Goal: Transaction & Acquisition: Purchase product/service

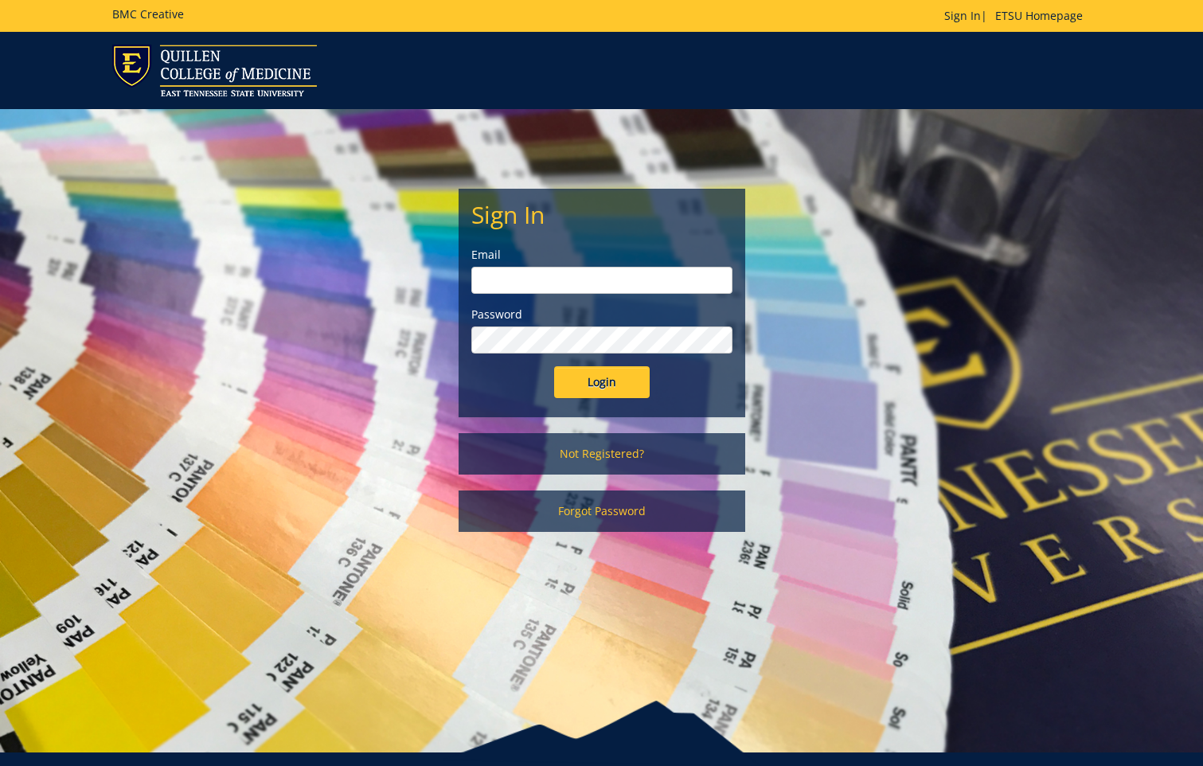
type input "[EMAIL_ADDRESS][DOMAIN_NAME]"
click at [620, 378] on input "Login" at bounding box center [602, 382] width 96 height 32
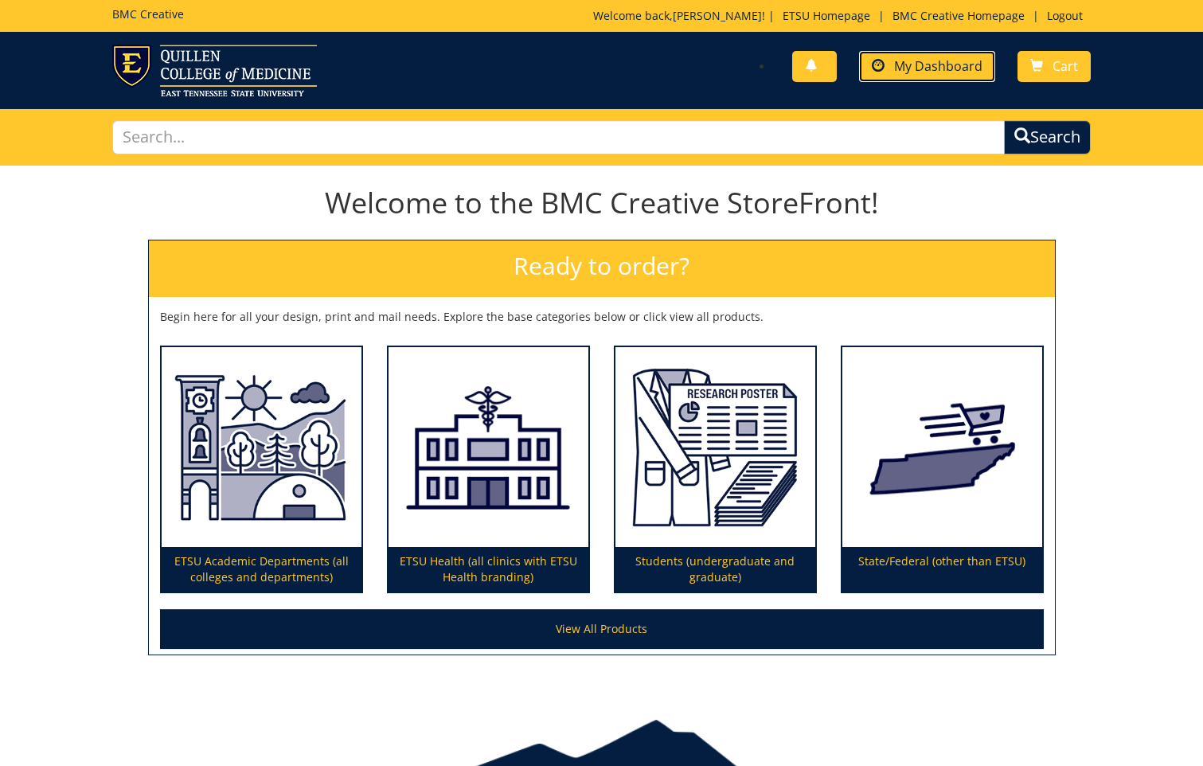
click at [943, 66] on span "My Dashboard" at bounding box center [938, 66] width 88 height 18
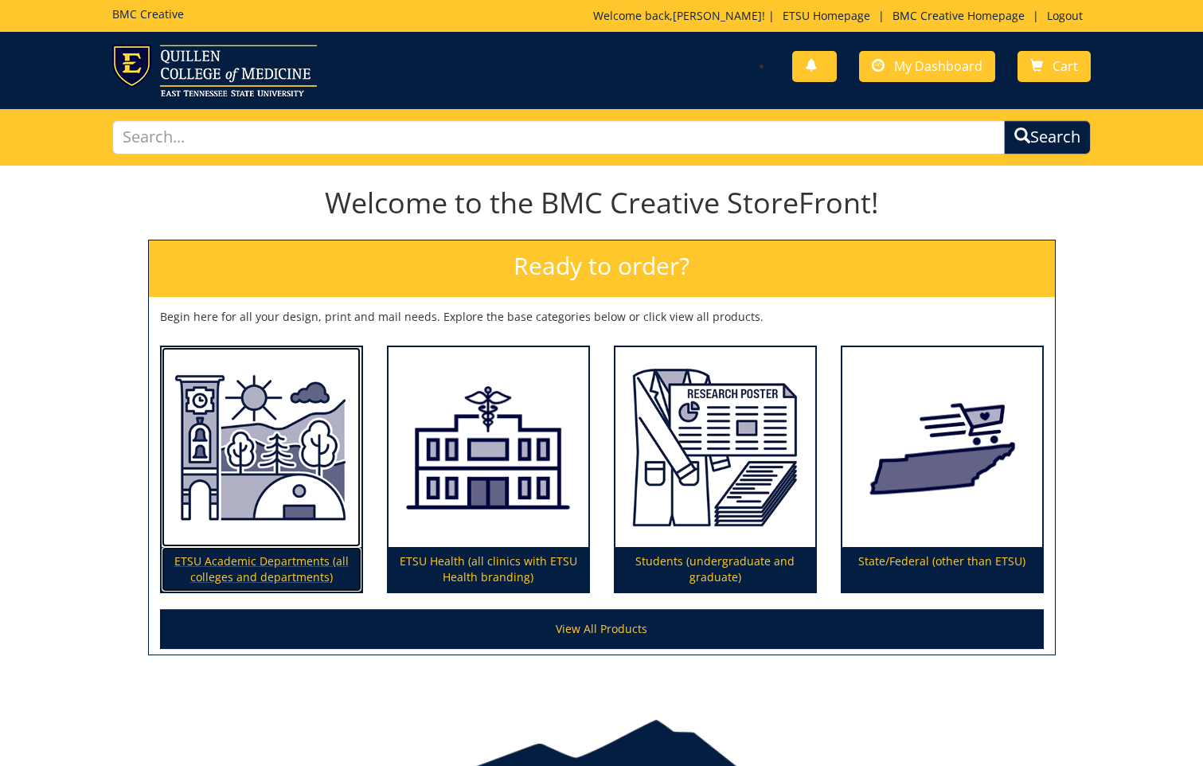
click at [242, 470] on img at bounding box center [262, 447] width 200 height 201
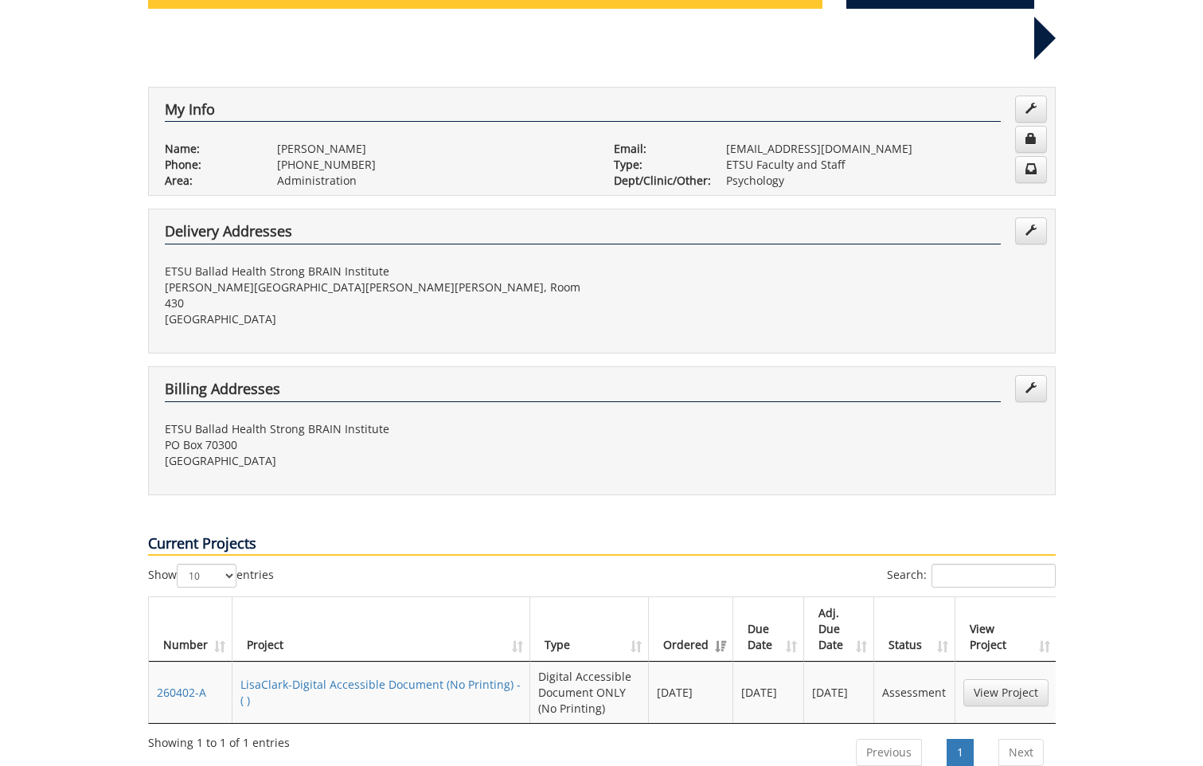
scroll to position [319, 0]
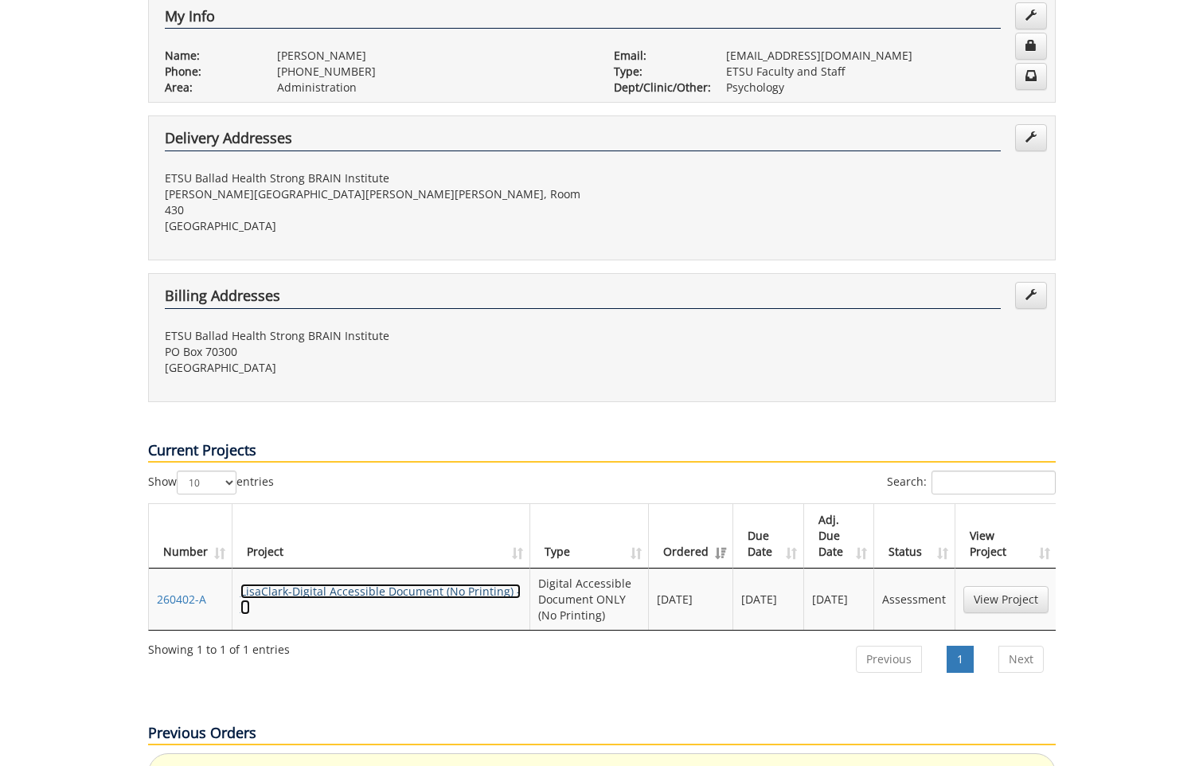
click at [411, 584] on link "LisaClark-Digital Accessible Document (No Printing) - ( )" at bounding box center [380, 599] width 280 height 31
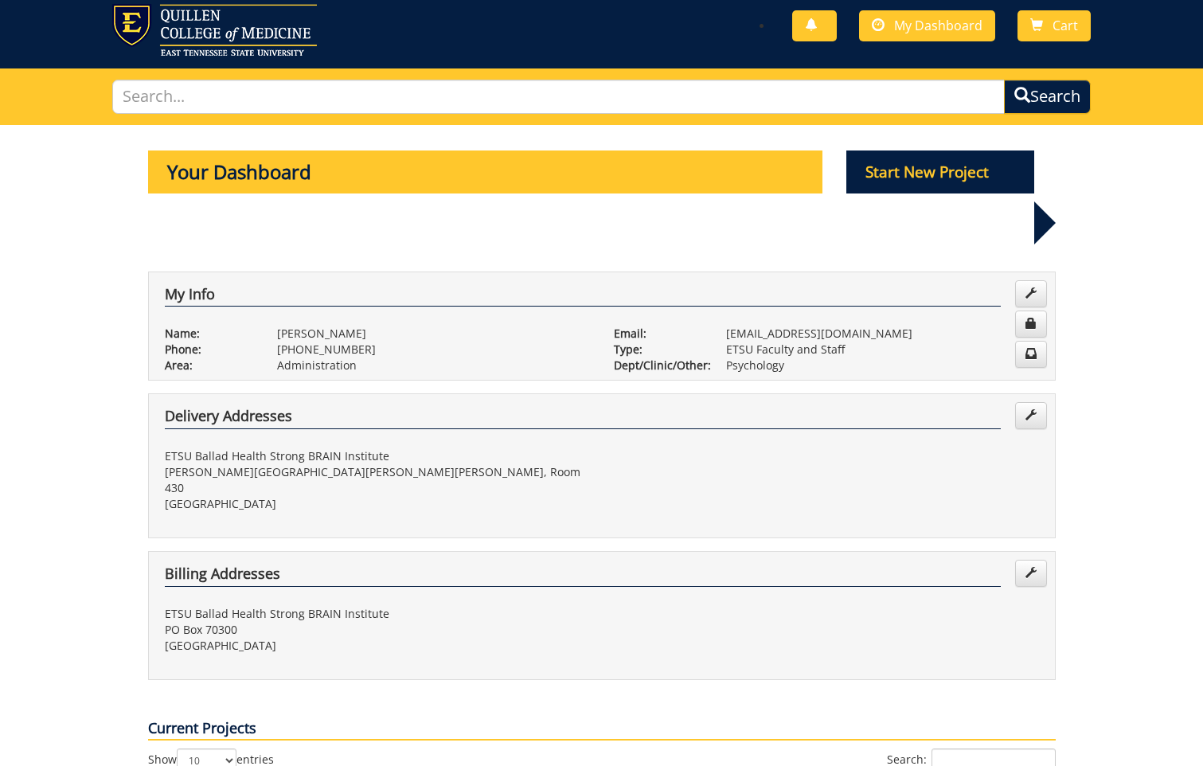
scroll to position [0, 0]
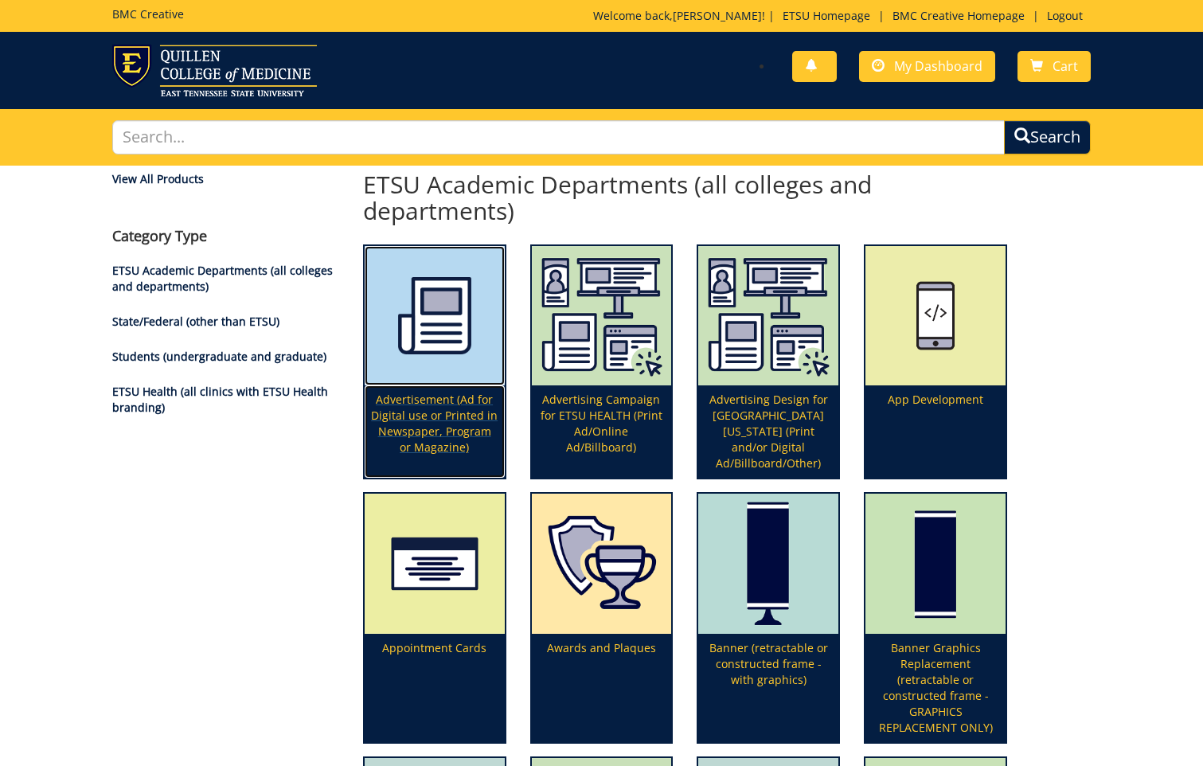
click at [440, 326] on img at bounding box center [435, 316] width 140 height 140
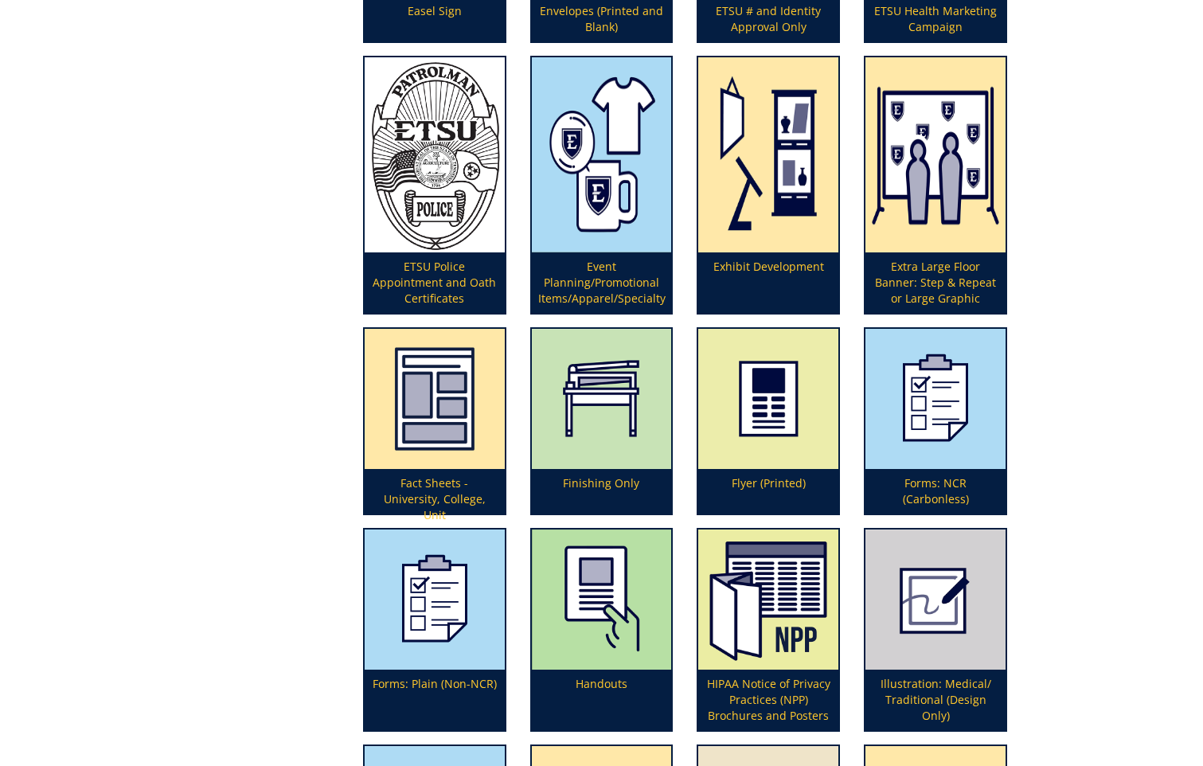
scroll to position [1672, 0]
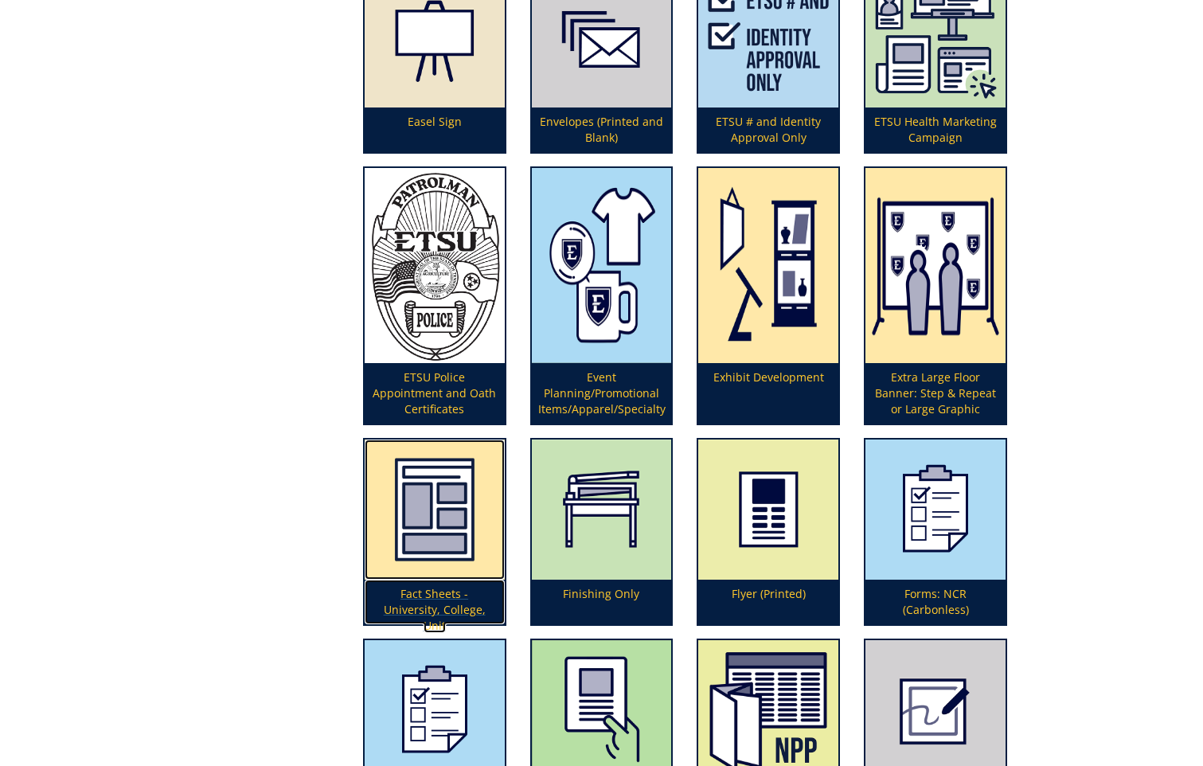
click at [424, 518] on img at bounding box center [435, 510] width 140 height 140
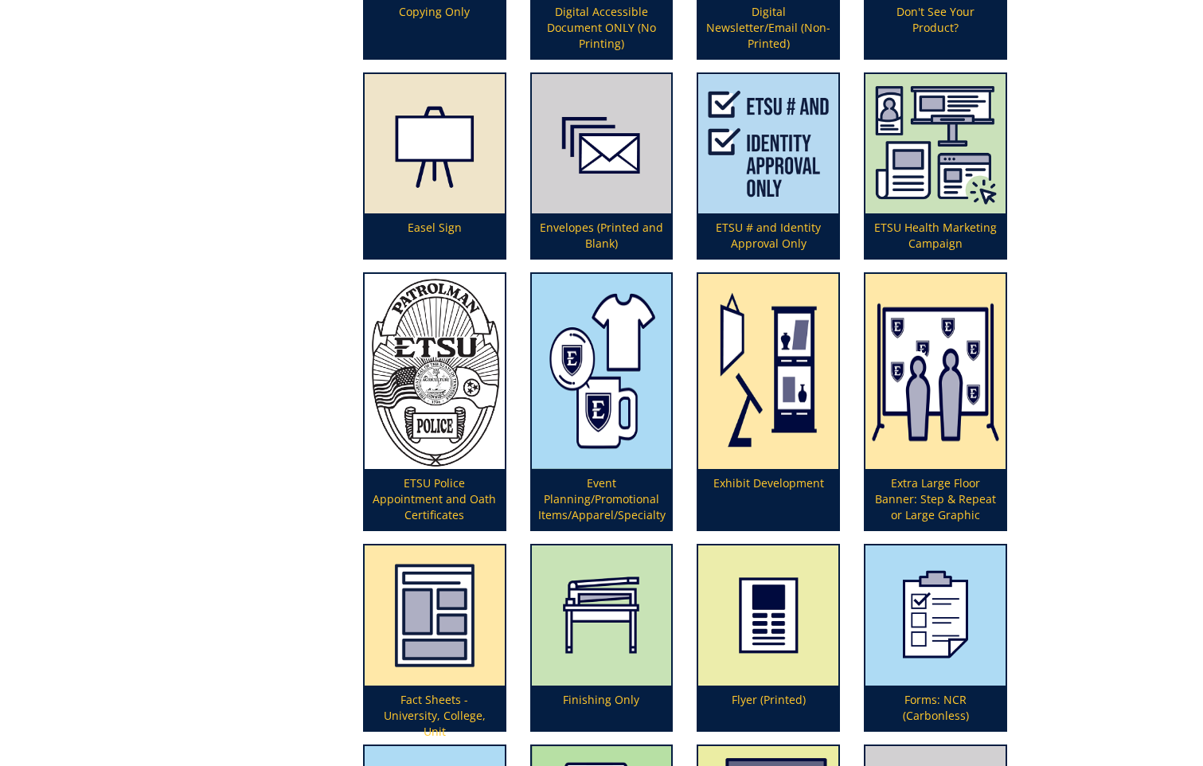
scroll to position [1513, 0]
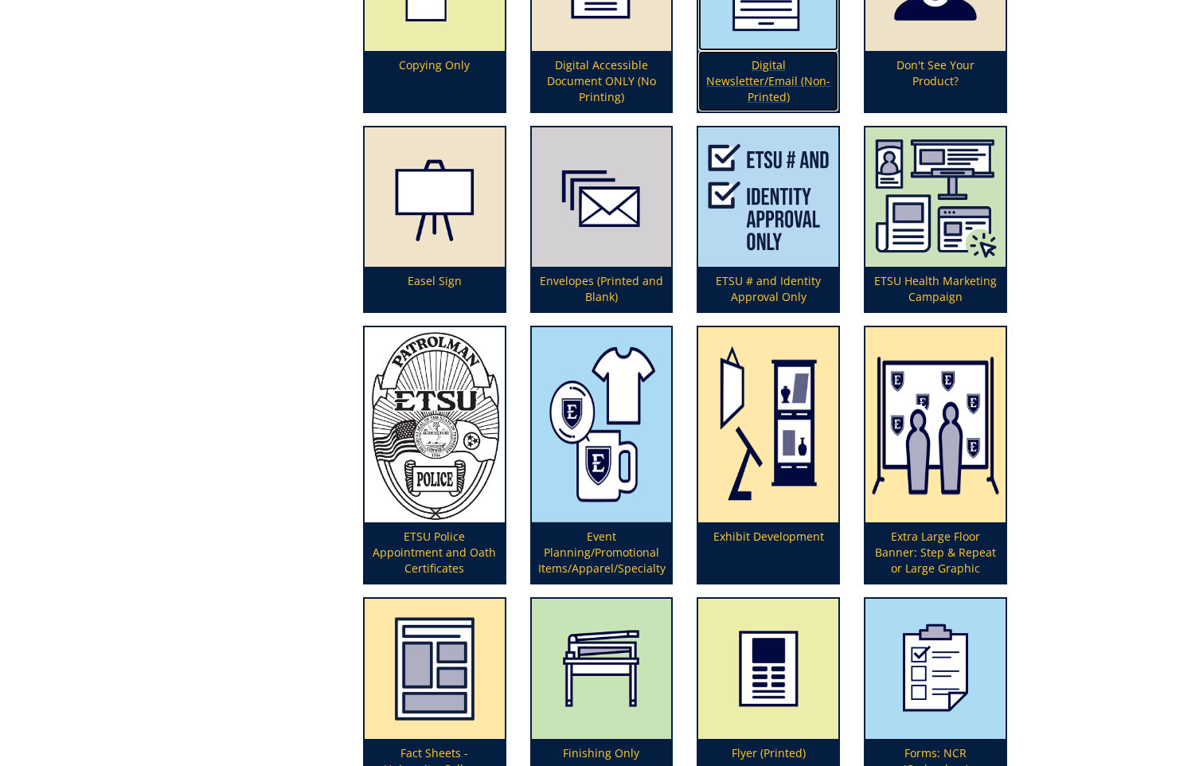
click at [749, 52] on p "Digital Newsletter/Email (Non-Printed)" at bounding box center [768, 81] width 140 height 61
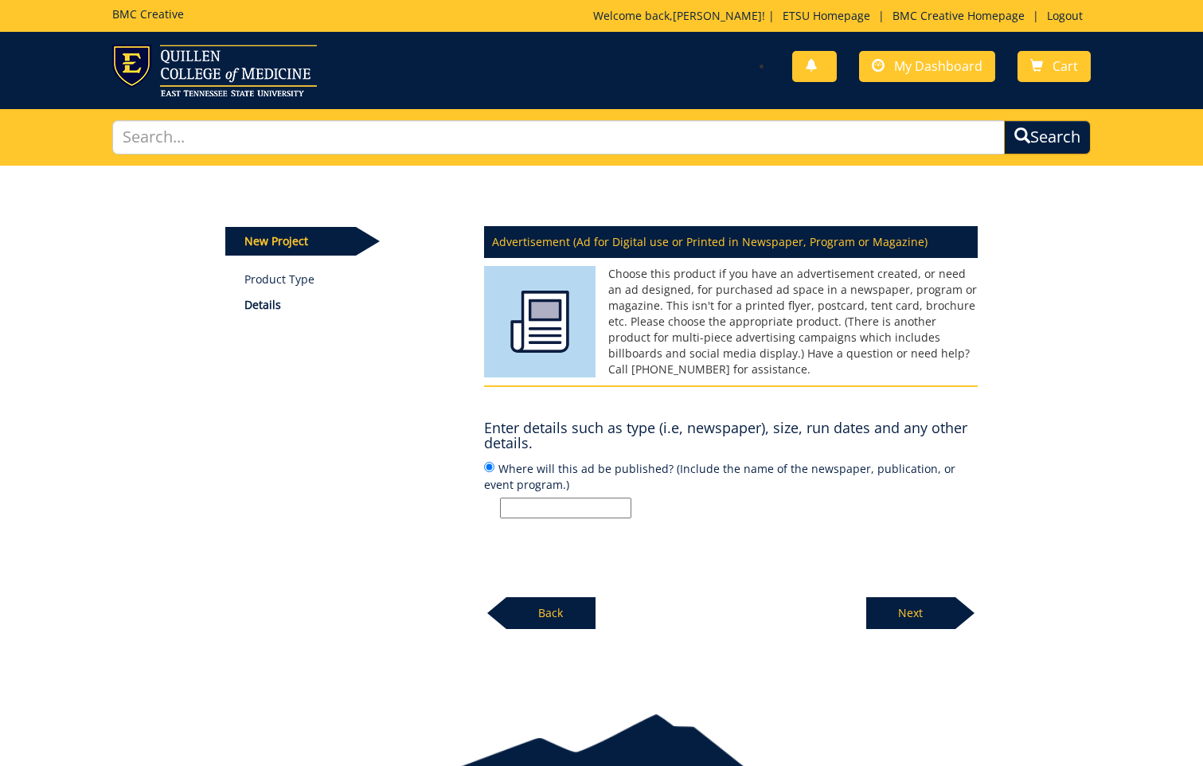
click at [573, 507] on input "Where will this ad be published? (Include the name of the newspaper, publicatio…" at bounding box center [565, 508] width 131 height 21
type input "TEST"
click at [931, 621] on p "Next" at bounding box center [910, 613] width 89 height 32
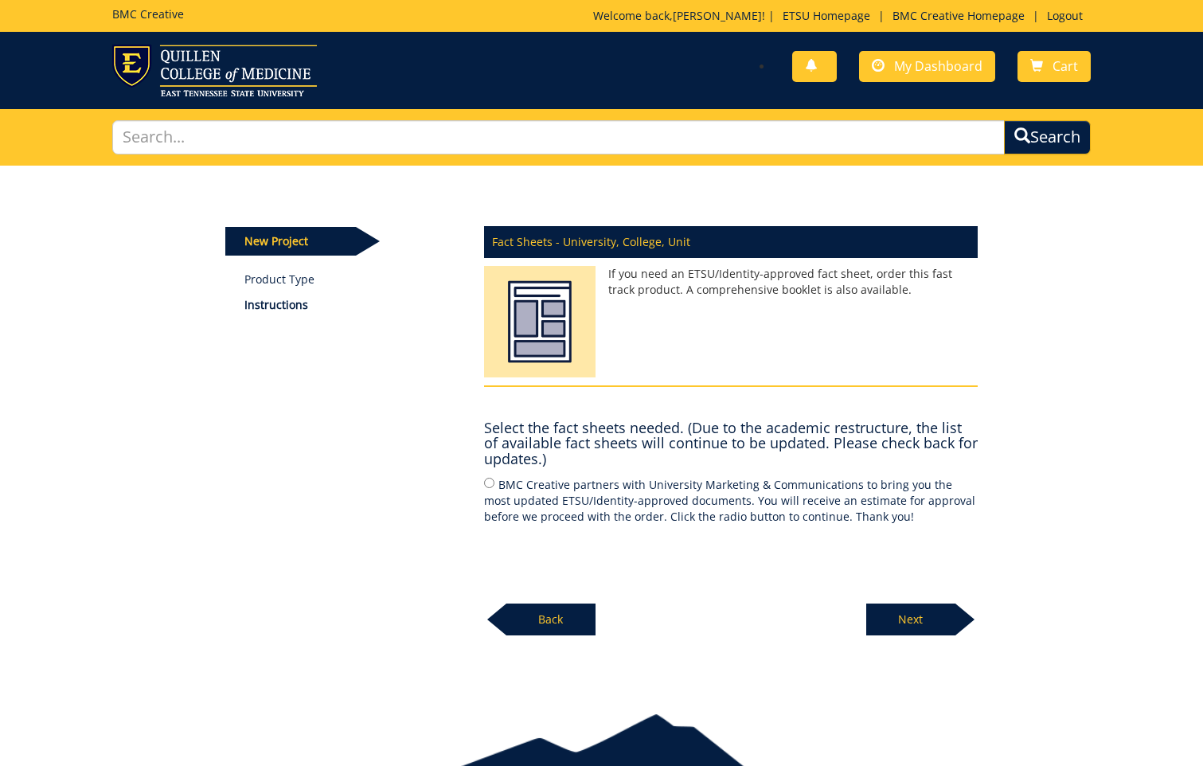
click at [534, 318] on img at bounding box center [539, 325] width 111 height 119
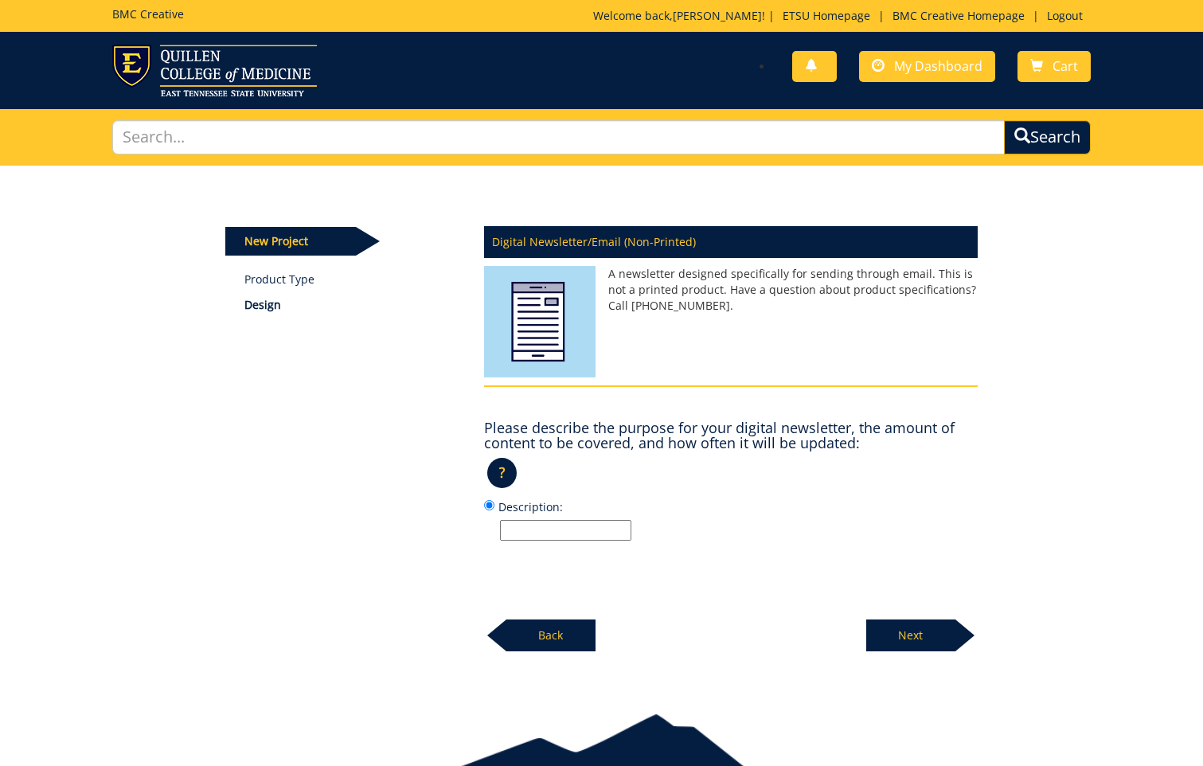
click at [576, 530] on input "Description:" at bounding box center [565, 530] width 131 height 21
type input "Test"
click at [895, 634] on p "Next" at bounding box center [910, 636] width 89 height 32
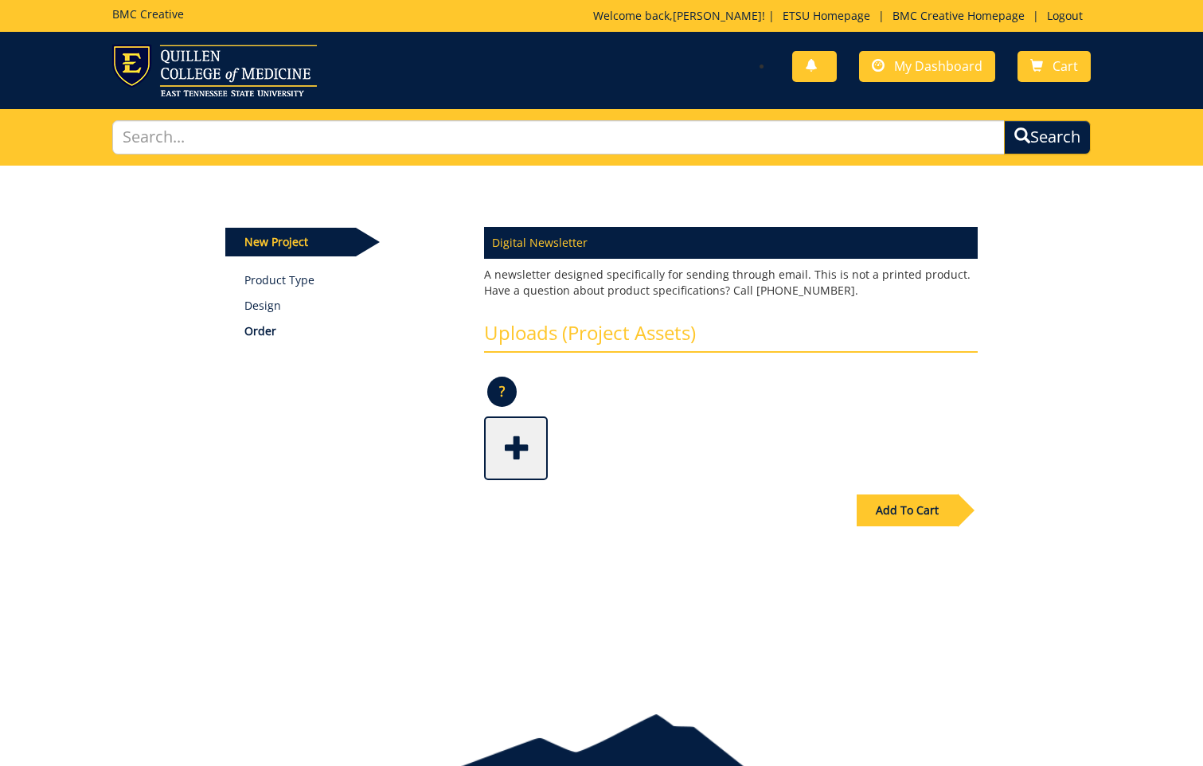
click at [522, 448] on span at bounding box center [518, 447] width 64 height 56
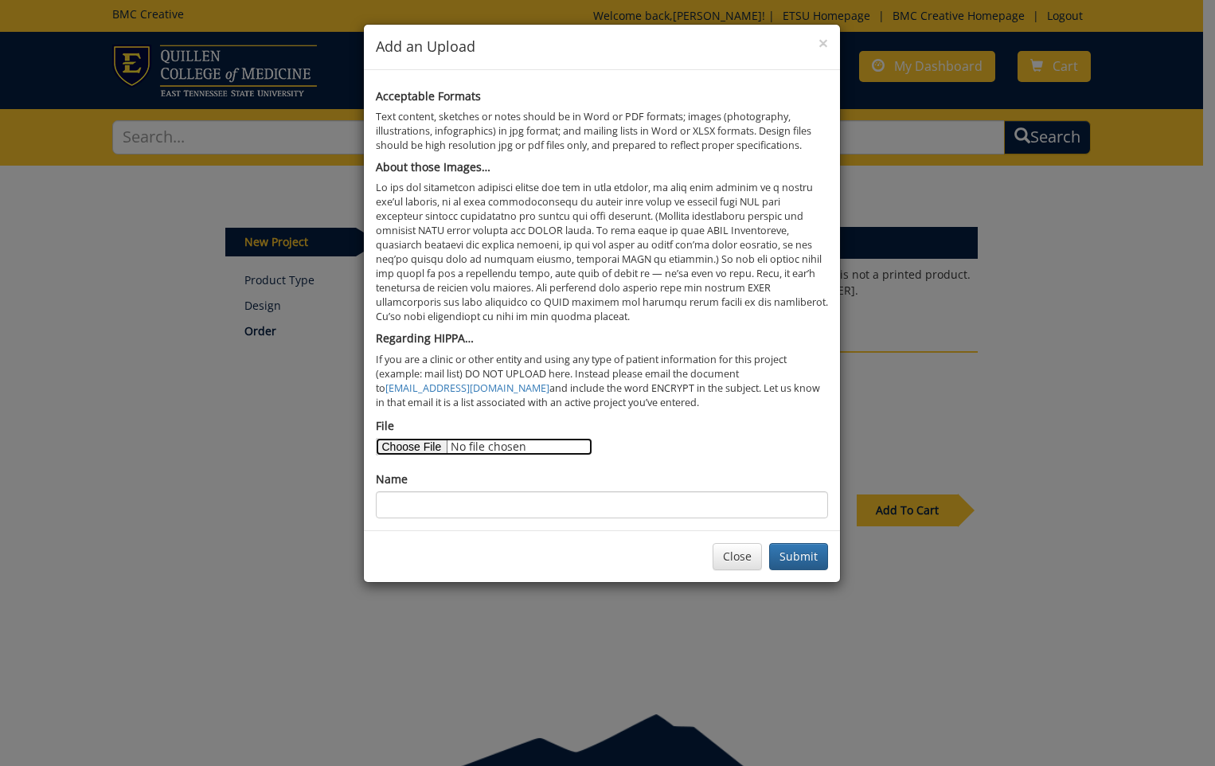
click at [434, 450] on input "File" at bounding box center [484, 447] width 217 height 18
type input "C:\fakepath\[PERSON_NAME] time sheet (1).docx"
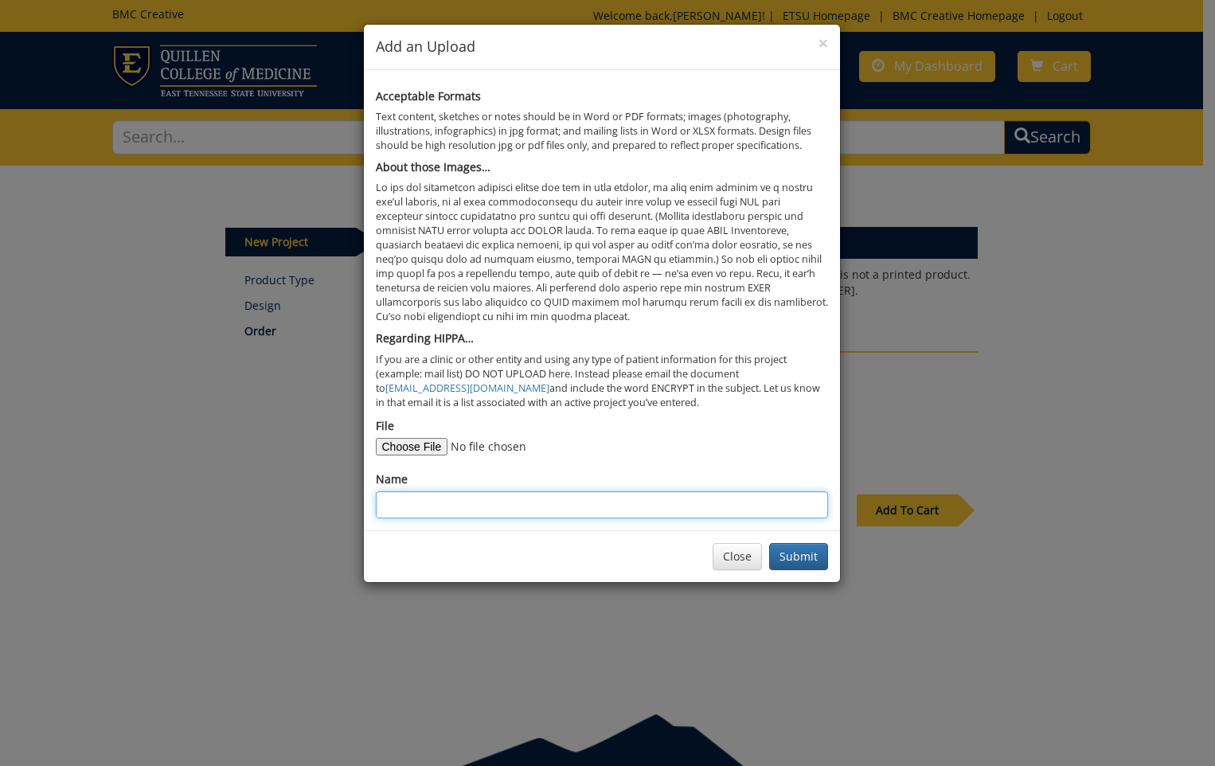
click at [416, 506] on input "Name" at bounding box center [602, 504] width 452 height 27
type input "test"
click at [822, 556] on button "Submit" at bounding box center [798, 556] width 59 height 27
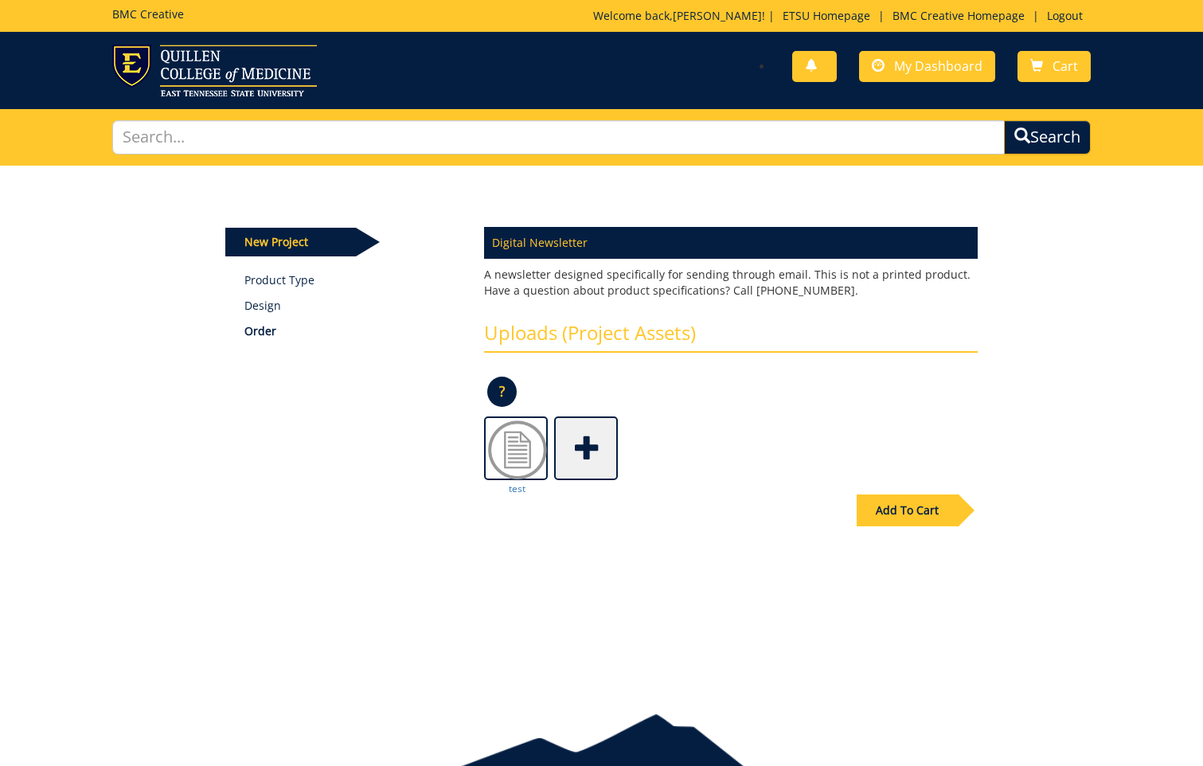
click at [916, 522] on div "Add To Cart" at bounding box center [907, 511] width 101 height 32
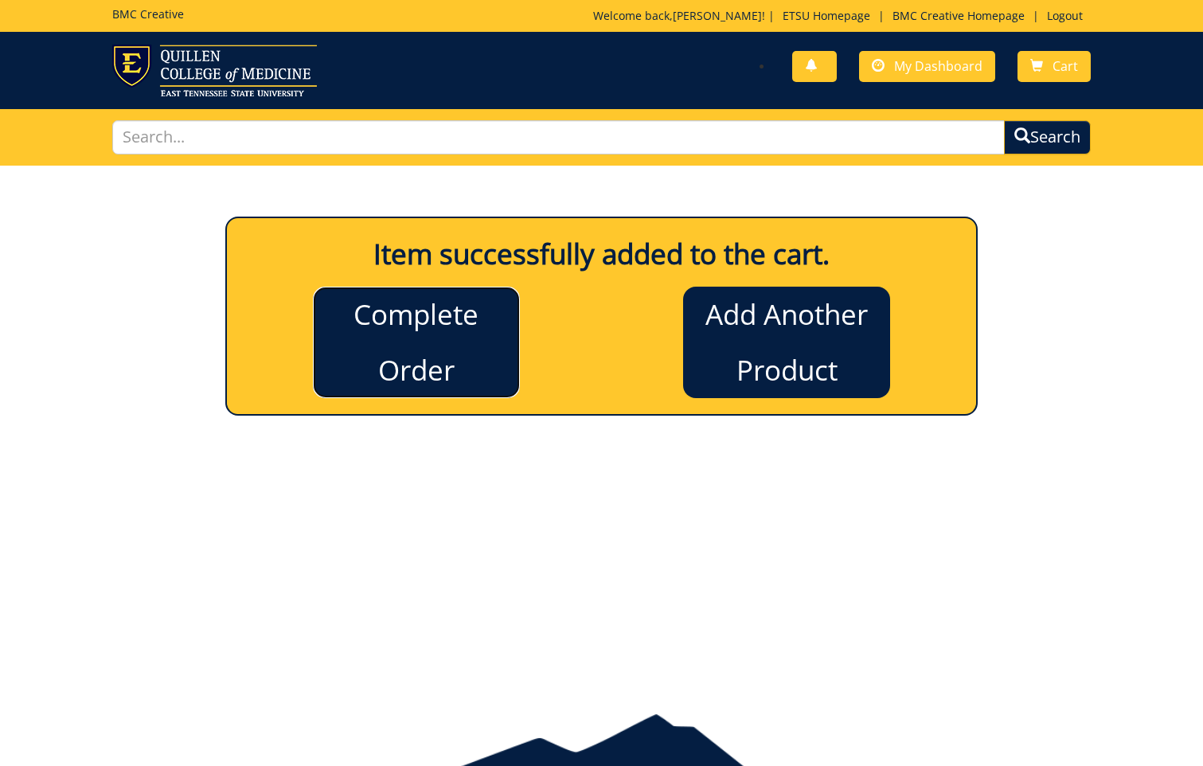
click at [493, 364] on link "Complete Order" at bounding box center [416, 342] width 207 height 111
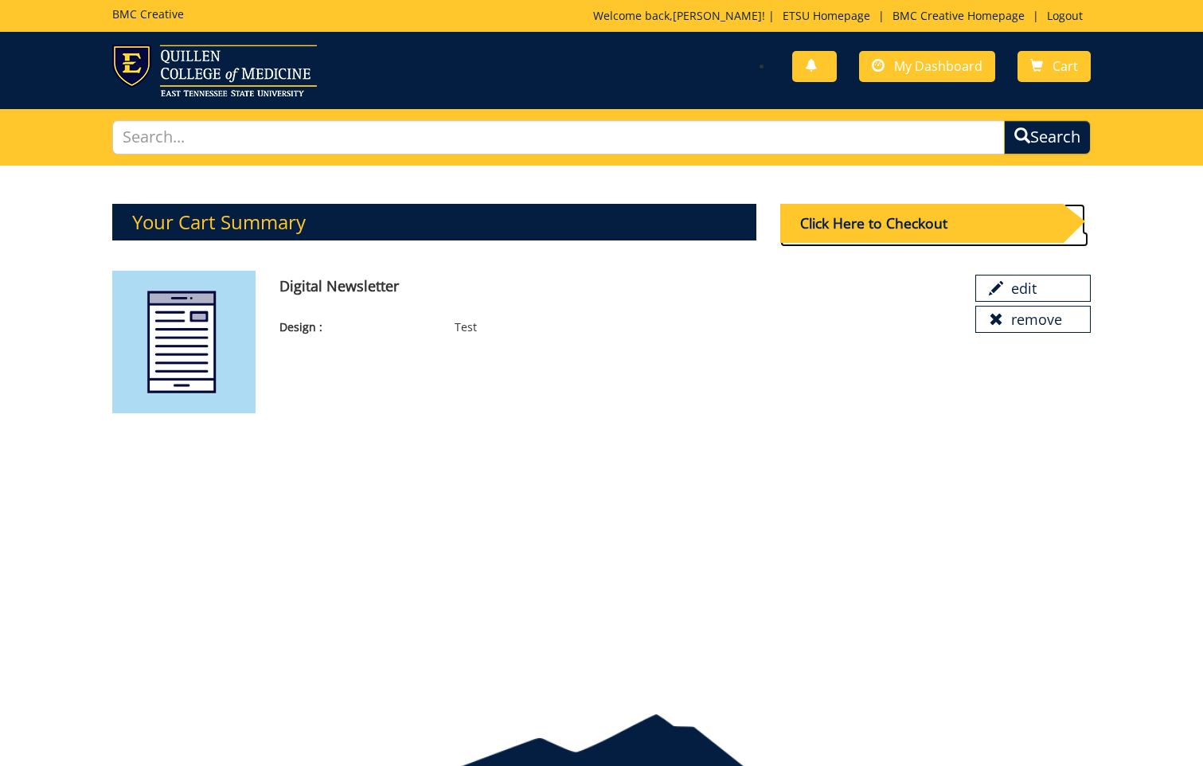
click at [850, 235] on div "Click Here to Checkout" at bounding box center [921, 223] width 283 height 39
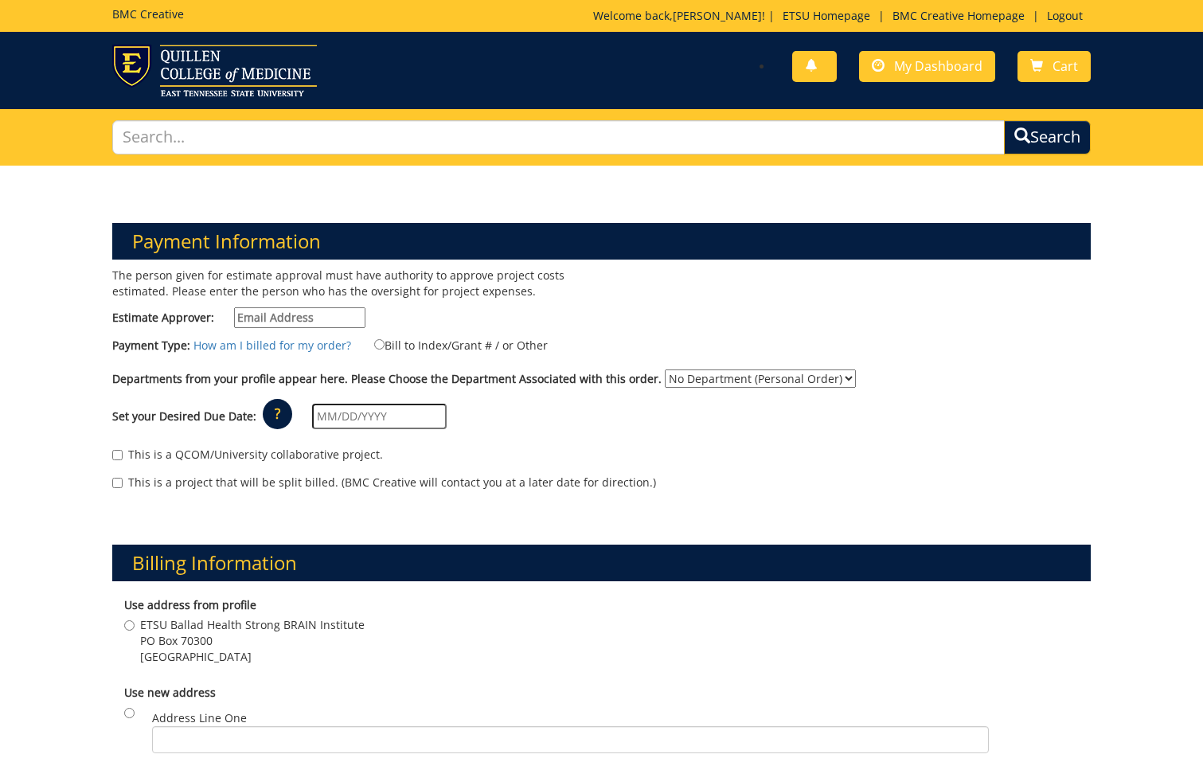
click at [307, 319] on input "Estimate Approver:" at bounding box center [299, 317] width 131 height 21
type input "clarklf@etsu.edu"
click at [374, 345] on input "Bill to Index/Grant # / or Other" at bounding box center [379, 344] width 10 height 10
radio input "true"
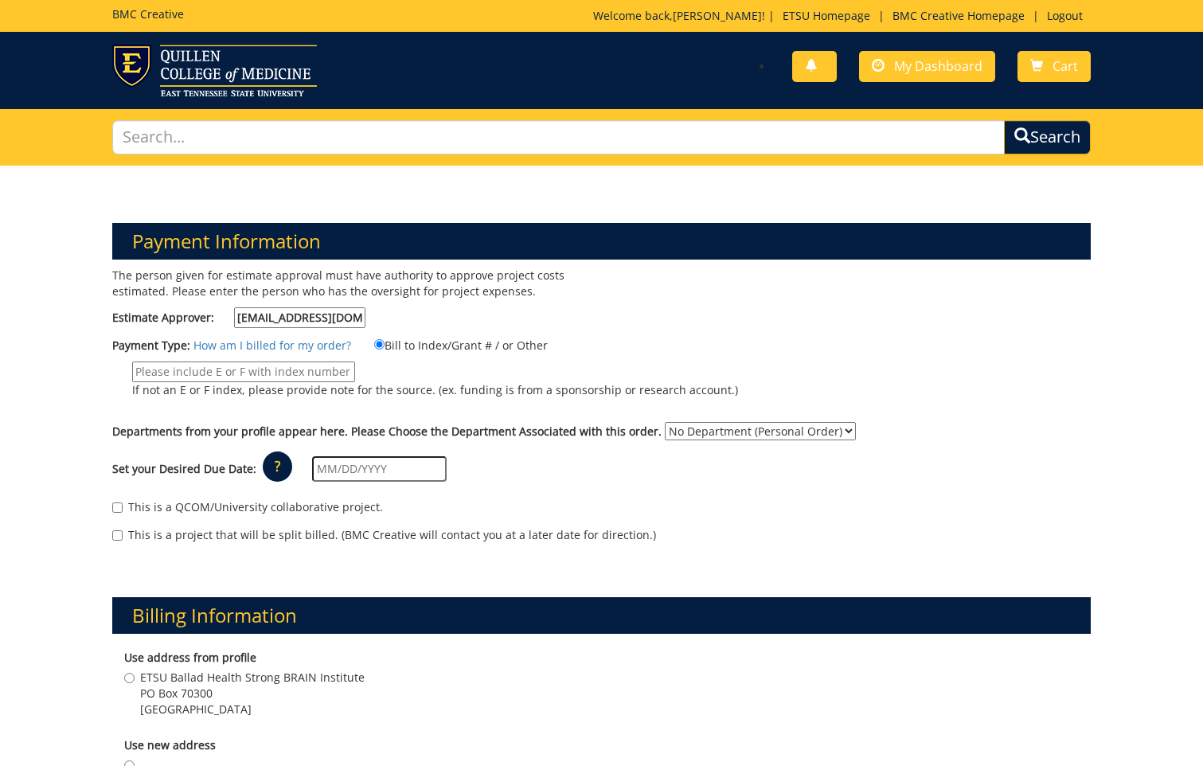
click at [830, 431] on select "No Department (Personal Order) Psychology" at bounding box center [760, 431] width 191 height 18
select select "153"
click at [665, 422] on select "No Department (Personal Order) Psychology" at bounding box center [760, 431] width 191 height 18
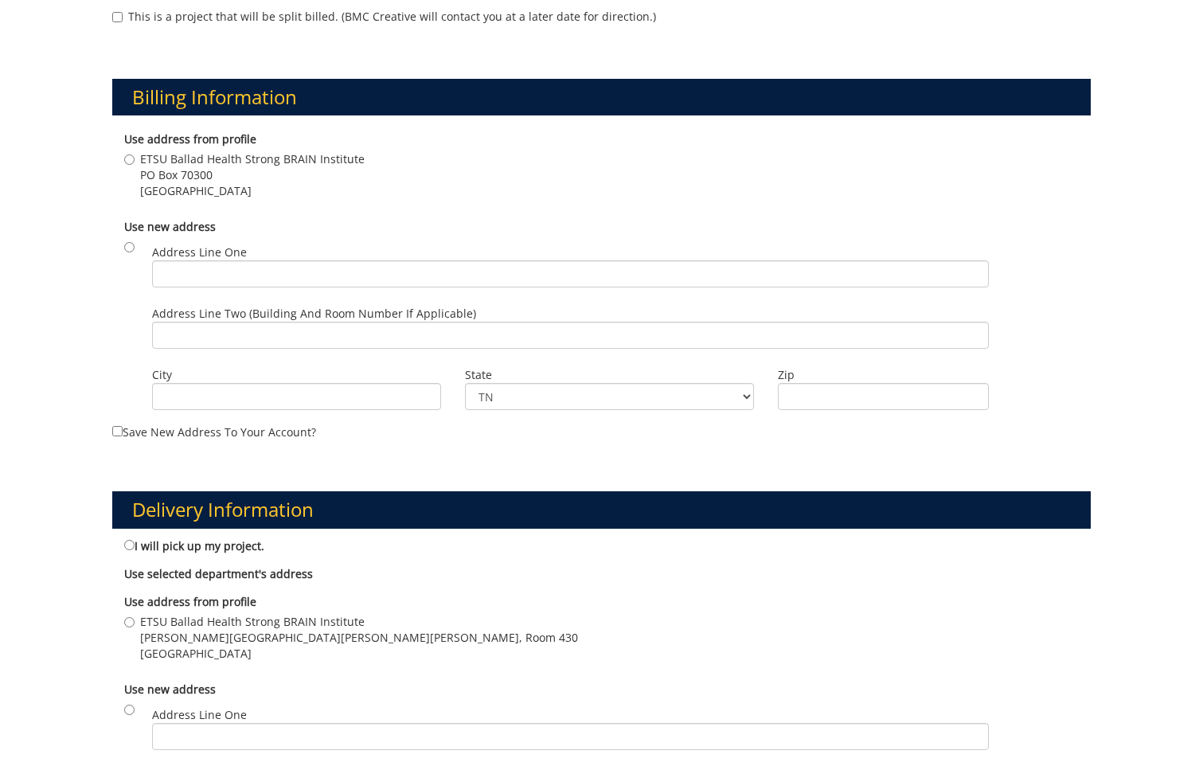
scroll to position [557, 0]
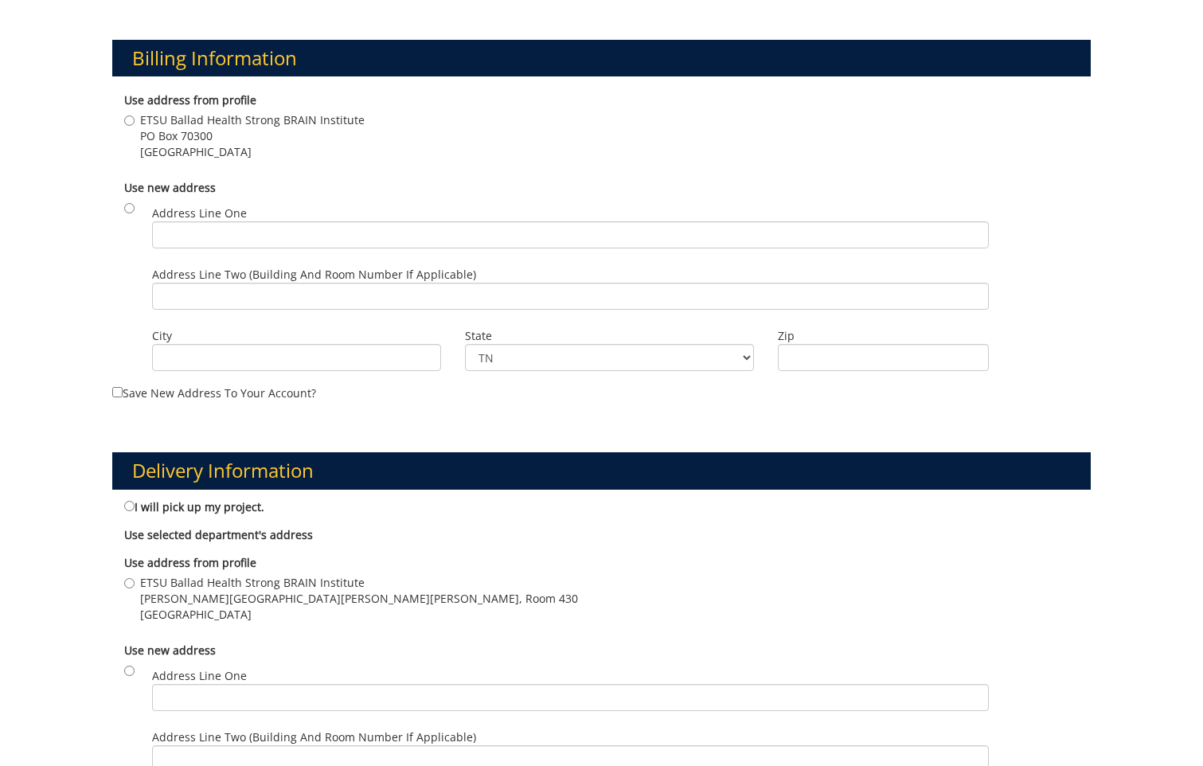
click at [142, 116] on span "ETSU Ballad Health Strong BRAIN Institute" at bounding box center [252, 120] width 225 height 16
click at [135, 116] on input "ETSU Ballad Health Strong BRAIN Institute PO Box 70300 Johnson City , TN 37601" at bounding box center [129, 120] width 10 height 10
radio input "true"
click at [140, 116] on span "ETSU Ballad Health Strong BRAIN Institute" at bounding box center [252, 120] width 225 height 16
click at [135, 116] on input "ETSU Ballad Health Strong BRAIN Institute PO Box 70300 Johnson City , TN 37601" at bounding box center [129, 120] width 10 height 10
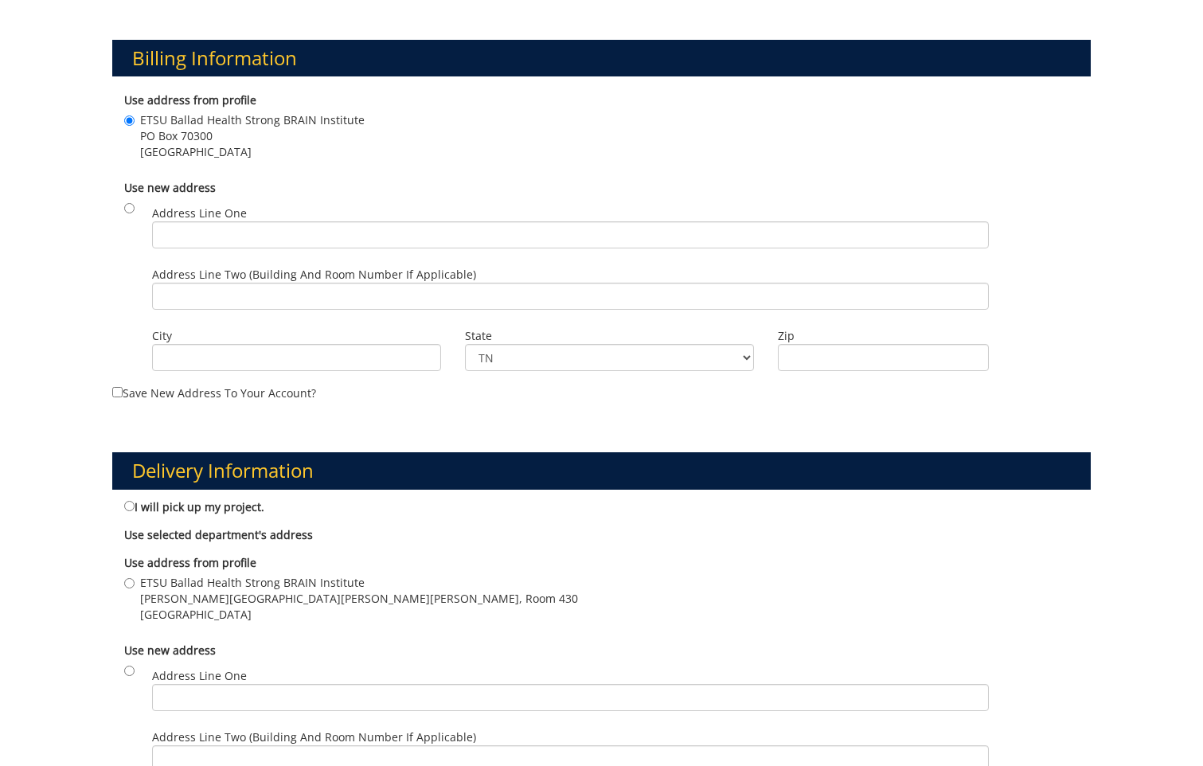
click at [142, 116] on span "ETSU Ballad Health Strong BRAIN Institute" at bounding box center [252, 120] width 225 height 16
click at [135, 116] on input "ETSU Ballad Health Strong BRAIN Institute PO Box 70300 Johnson City , TN 37601" at bounding box center [129, 120] width 10 height 10
drag, startPoint x: 142, startPoint y: 116, endPoint x: 267, endPoint y: 148, distance: 129.0
click at [267, 148] on label "ETSU Ballad Health Strong BRAIN Institute PO Box 70300 Johnson City , TN 37601" at bounding box center [244, 136] width 240 height 48
click at [145, 113] on span "ETSU Ballad Health Strong BRAIN Institute" at bounding box center [252, 120] width 225 height 16
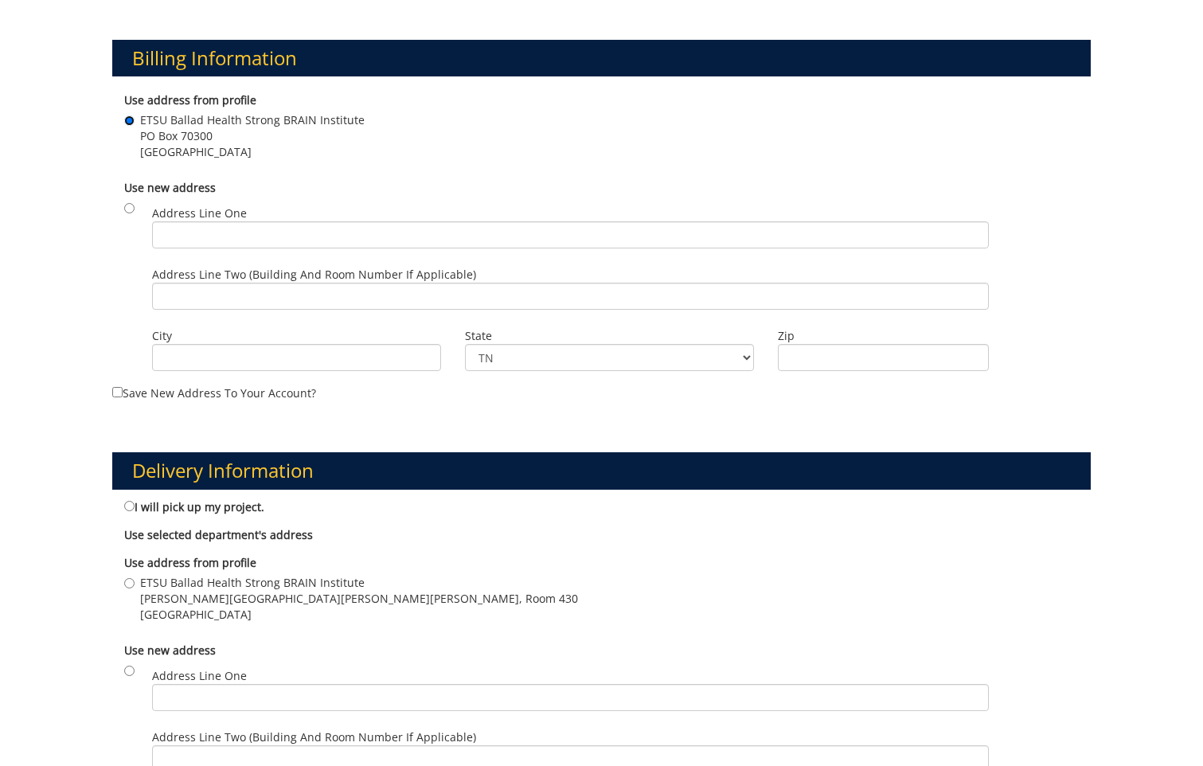
click at [135, 115] on input "ETSU Ballad Health Strong BRAIN Institute PO Box 70300 Johnson City , TN 37601" at bounding box center [129, 120] width 10 height 10
click at [142, 115] on span "ETSU Ballad Health Strong BRAIN Institute" at bounding box center [252, 120] width 225 height 16
click at [135, 115] on input "ETSU Ballad Health Strong BRAIN Institute PO Box 70300 Johnson City , TN 37601" at bounding box center [129, 120] width 10 height 10
click at [129, 508] on input "I will pick up my project." at bounding box center [129, 506] width 10 height 10
radio input "true"
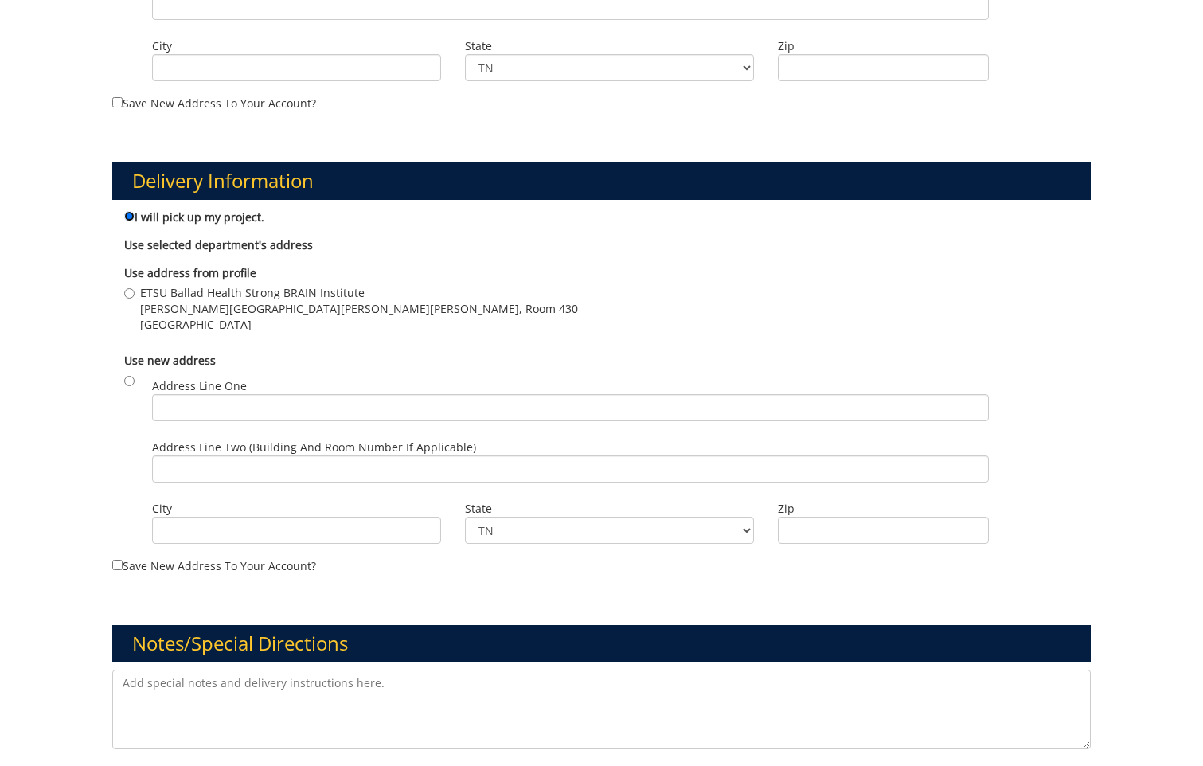
scroll to position [876, 0]
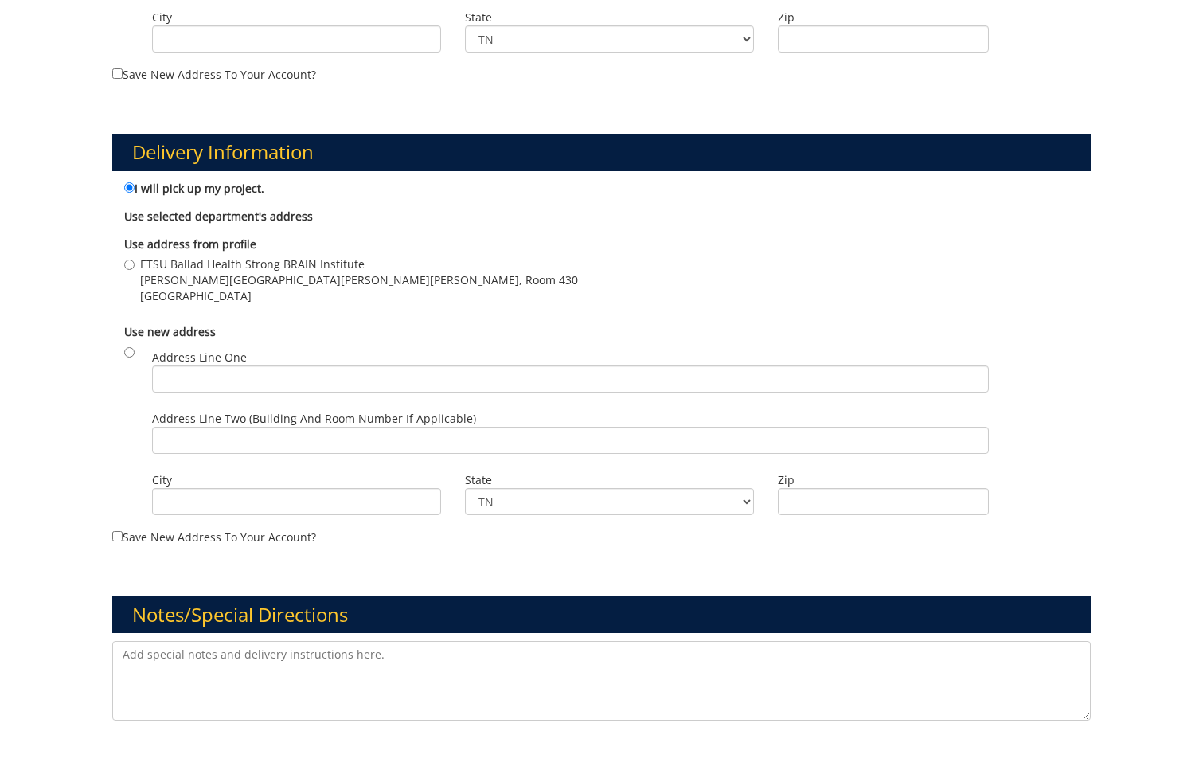
click at [127, 652] on textarea at bounding box center [601, 681] width 979 height 80
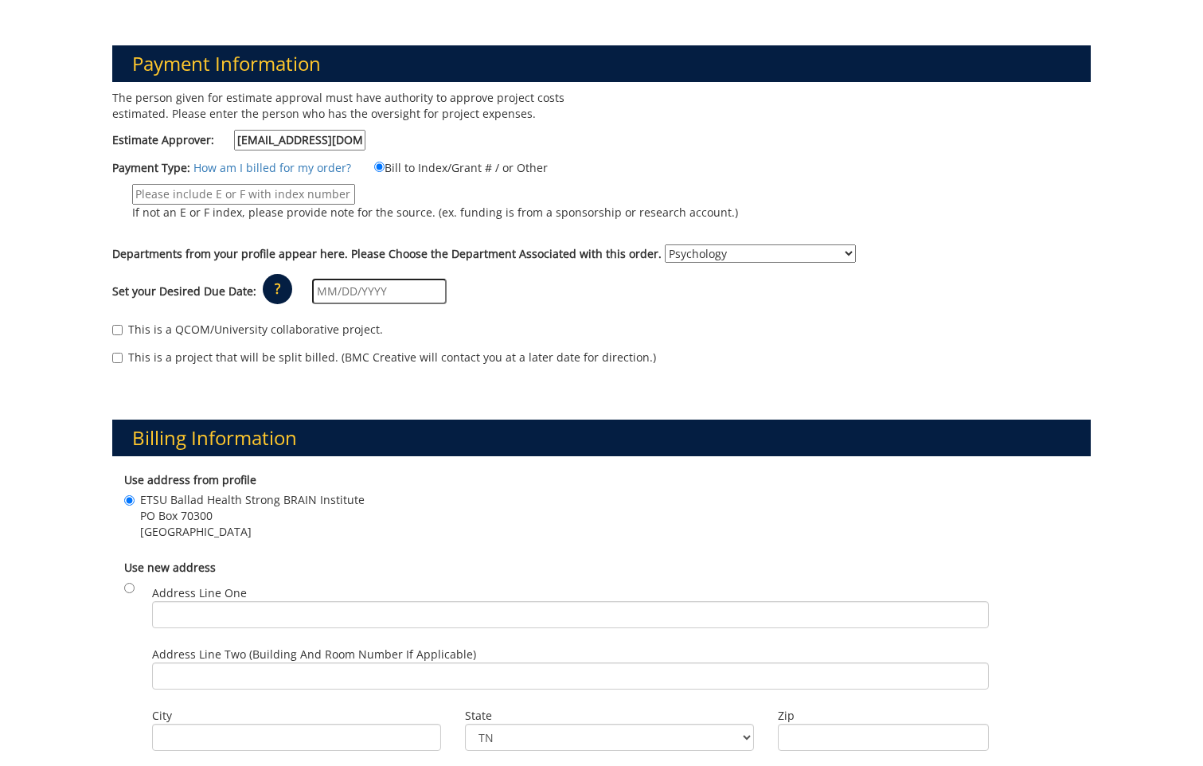
scroll to position [0, 0]
